Goal: Find specific fact

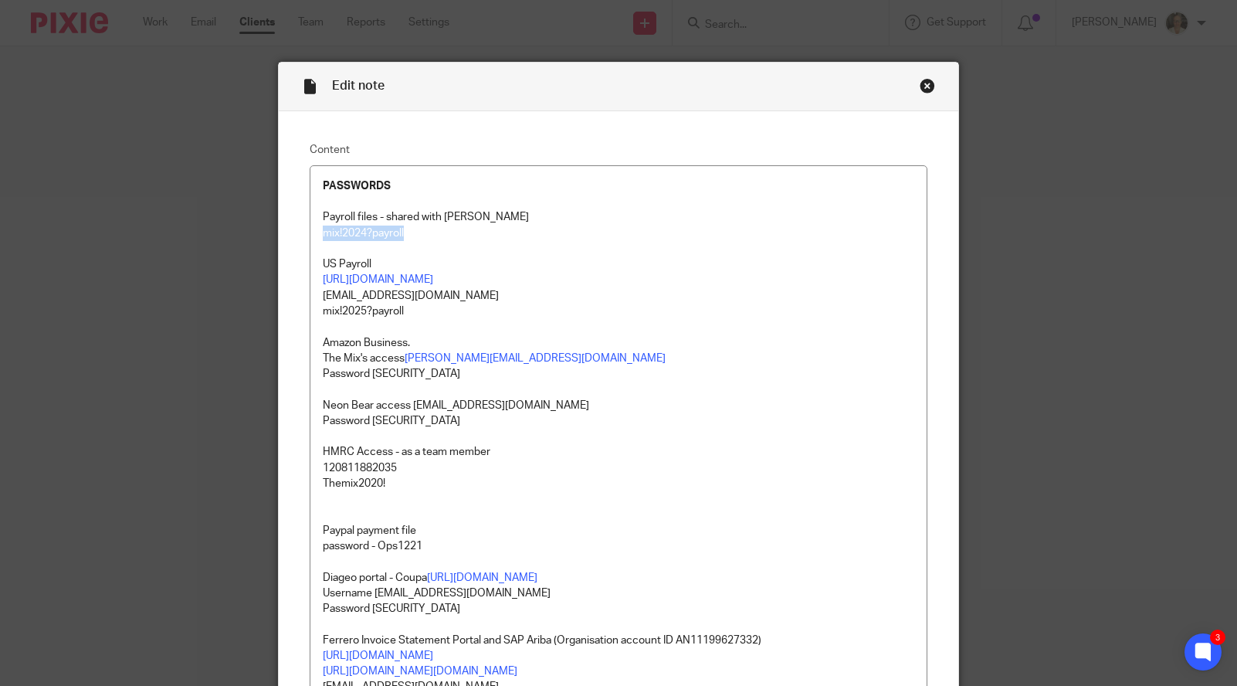
click at [922, 81] on div "Close this dialog window" at bounding box center [927, 85] width 15 height 15
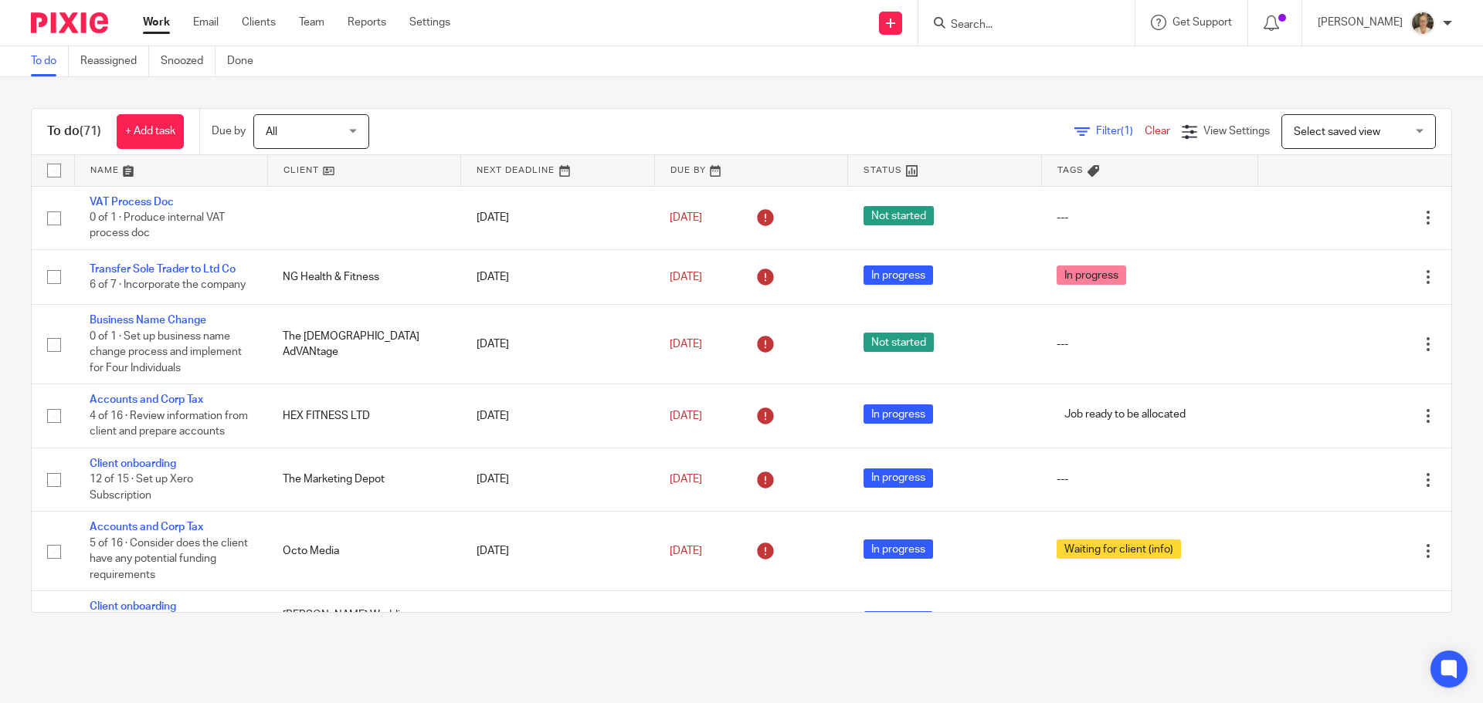
click at [991, 28] on input "Search" at bounding box center [1018, 26] width 139 height 14
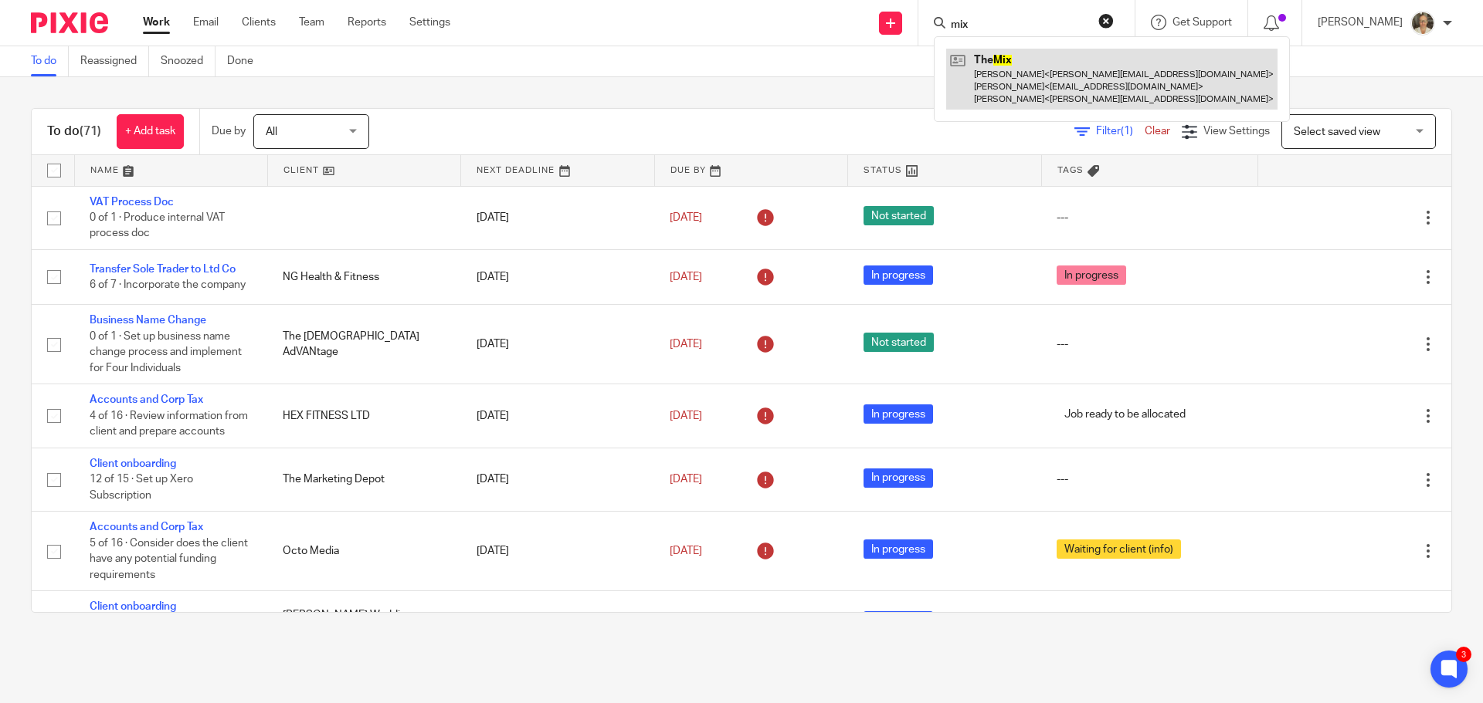
type input "mix"
click at [1055, 81] on link at bounding box center [1111, 79] width 331 height 61
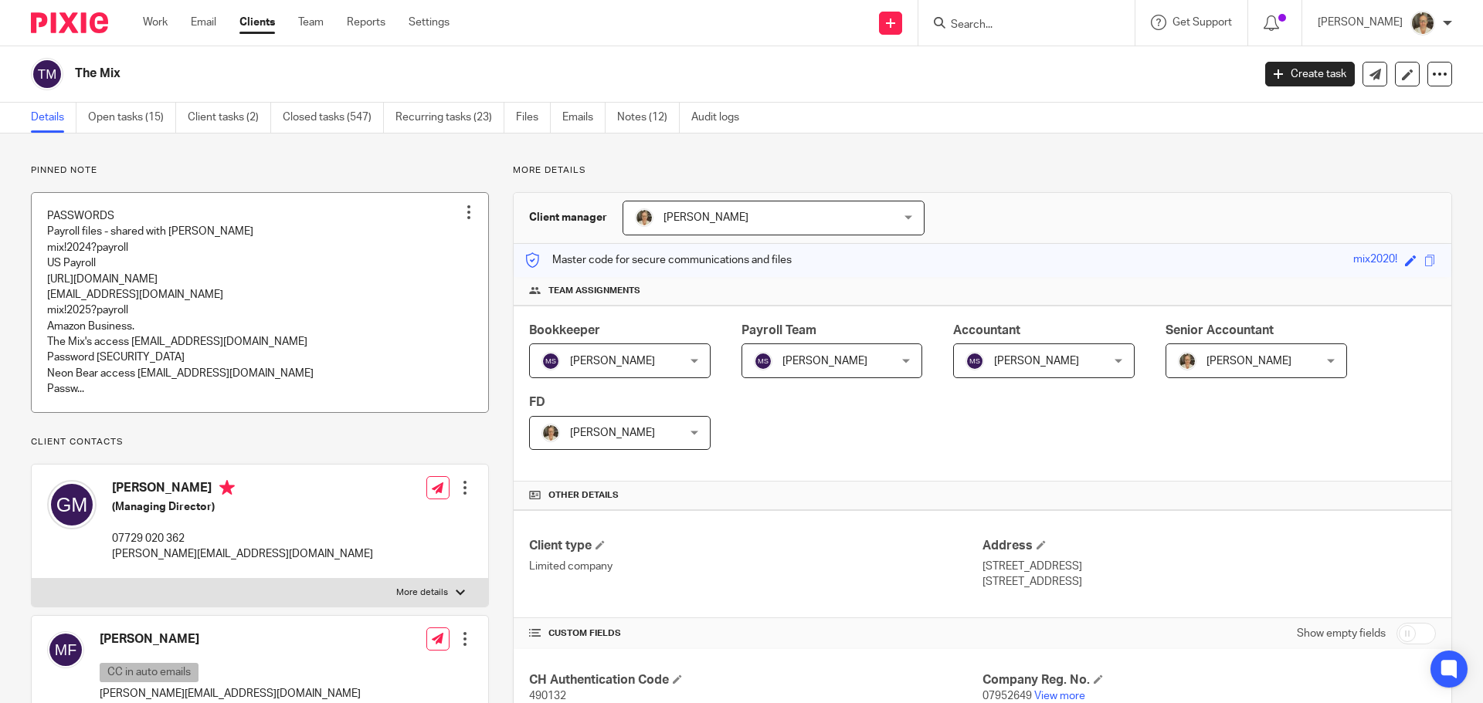
click at [181, 319] on link at bounding box center [260, 302] width 456 height 219
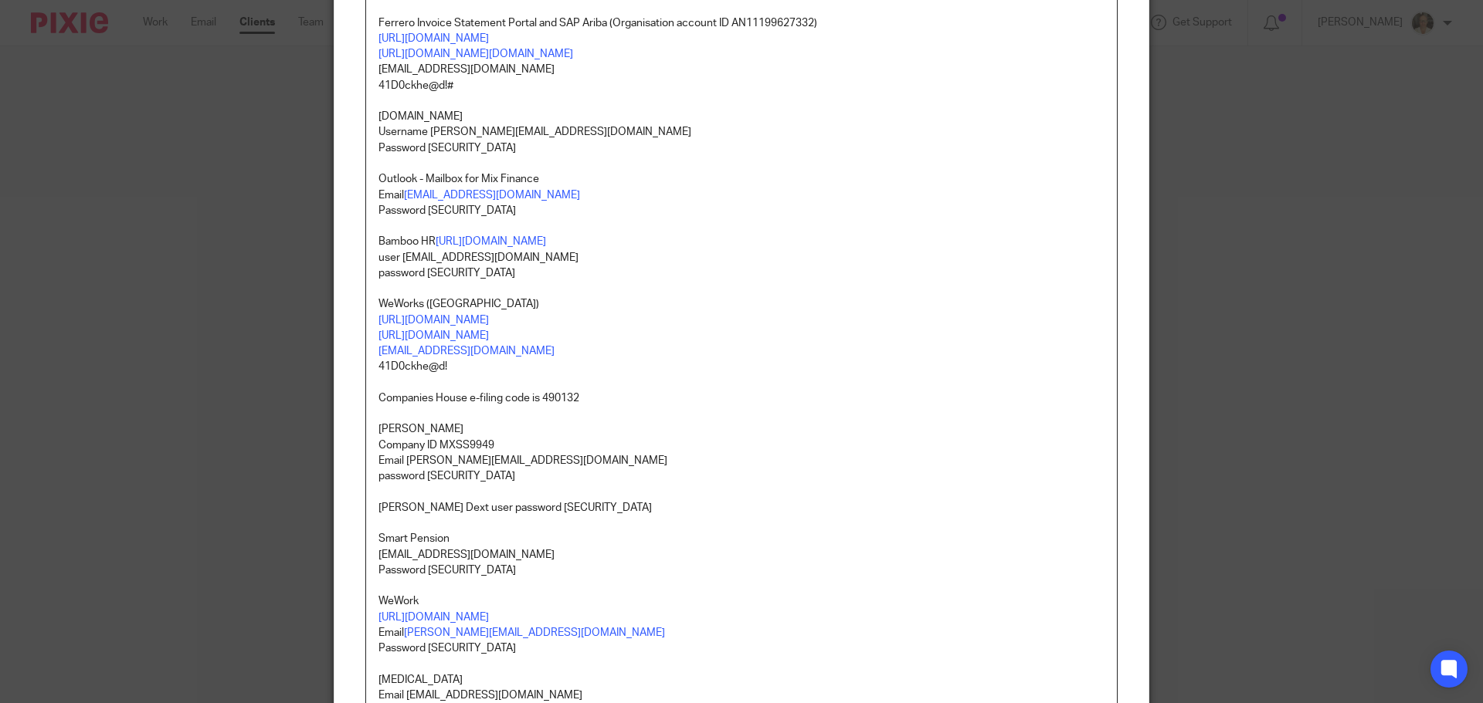
scroll to position [618, 0]
click at [422, 269] on p "password [SECURITY_DATA]" at bounding box center [741, 272] width 726 height 15
drag, startPoint x: 425, startPoint y: 269, endPoint x: 507, endPoint y: 270, distance: 81.9
click at [507, 270] on p "password [SECURITY_DATA]" at bounding box center [741, 272] width 726 height 15
copy p "Them!x2022?"
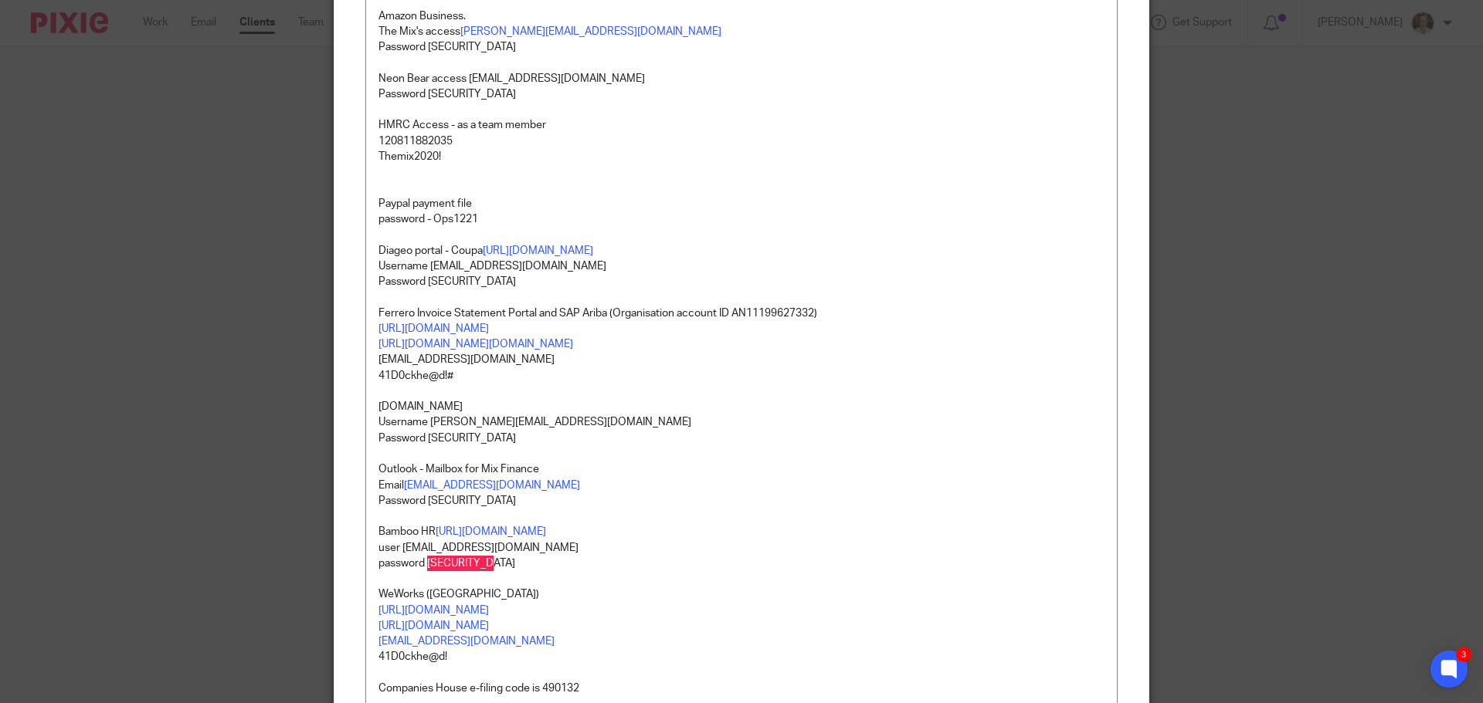
scroll to position [0, 0]
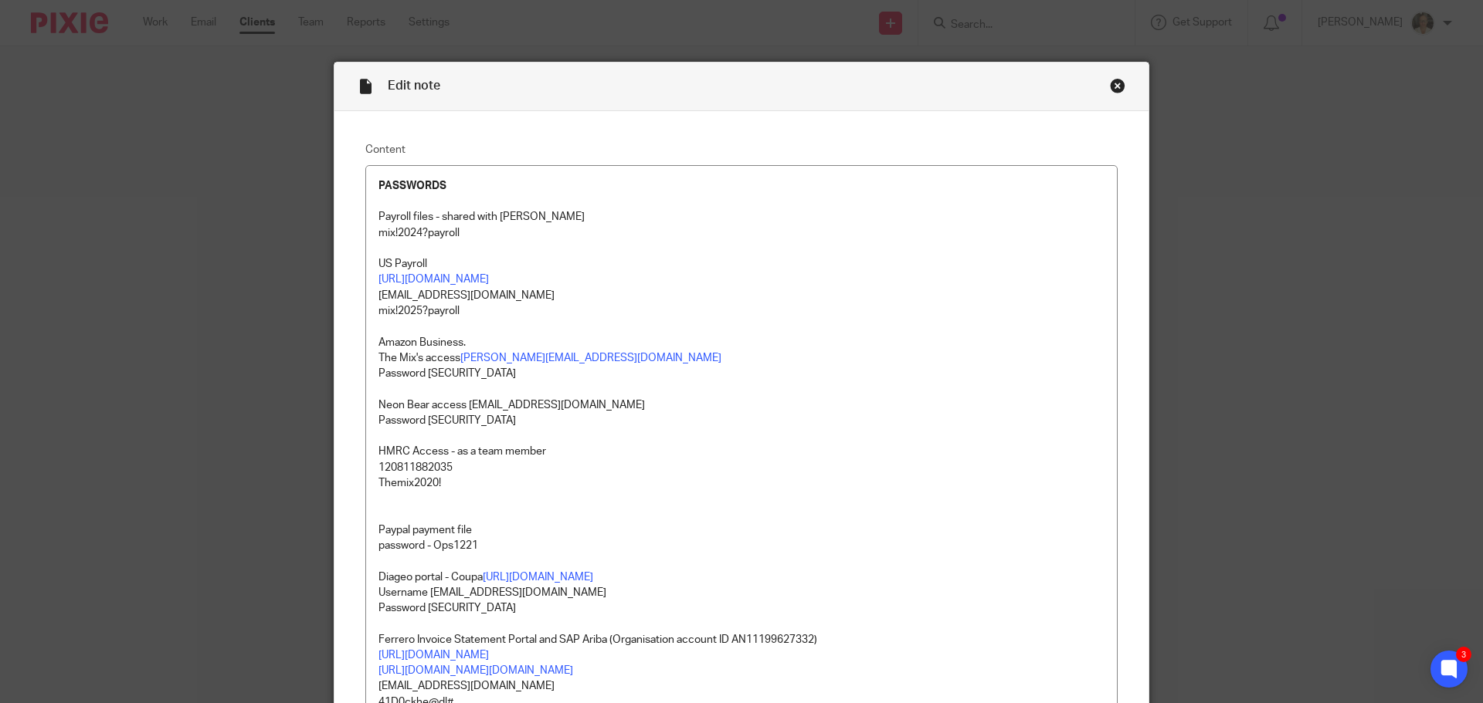
click at [1113, 84] on div "Close this dialog window" at bounding box center [1117, 85] width 15 height 15
